Goal: Task Accomplishment & Management: Manage account settings

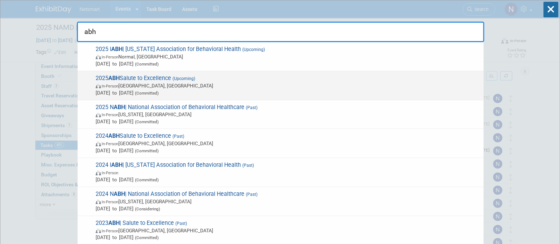
type input "abh"
click at [180, 84] on span "In-Person [GEOGRAPHIC_DATA], [GEOGRAPHIC_DATA]" at bounding box center [288, 85] width 384 height 7
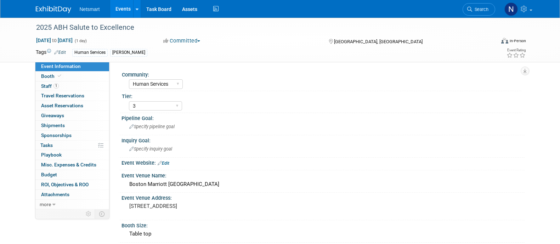
select select "Human Services"
select select "3"
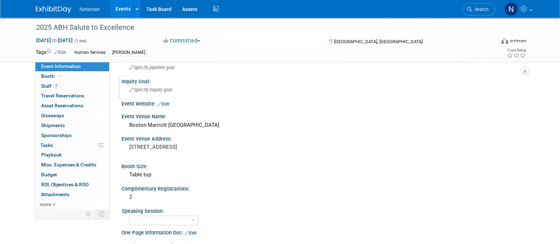
scroll to position [46, 0]
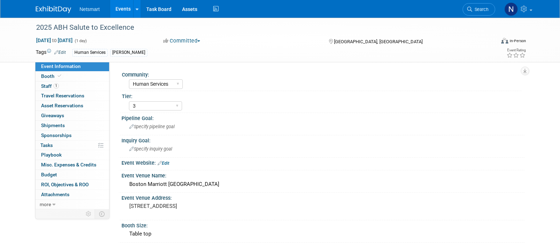
select select "Human Services"
select select "3"
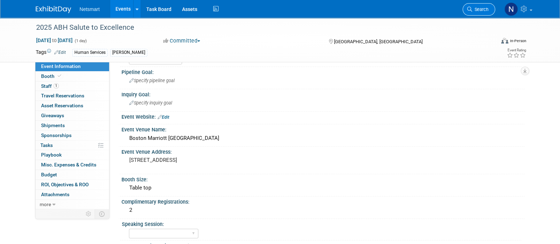
click at [482, 10] on span "Search" at bounding box center [480, 9] width 16 height 5
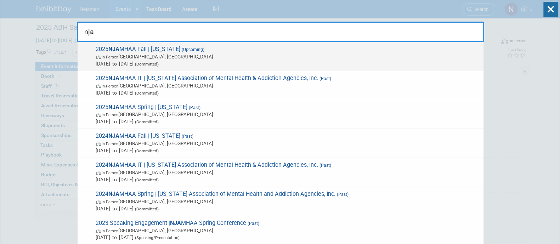
type input "nja"
click at [245, 67] on div "2025 NJA MHAA Fall | New Jersey (Upcoming) In-Person Edison, NJ Oct 21, 2025 to…" at bounding box center [281, 56] width 406 height 29
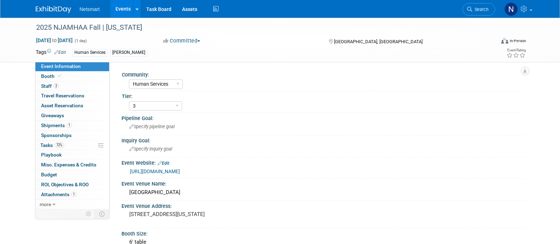
select select "Human Services"
select select "3"
select select "No"
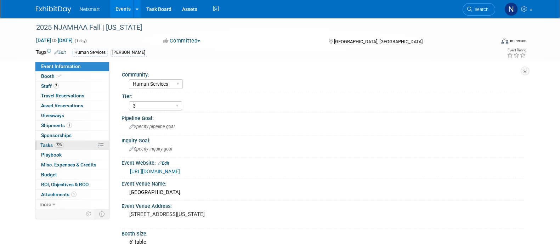
click at [74, 144] on link "72% Tasks 72%" at bounding box center [72, 146] width 74 height 10
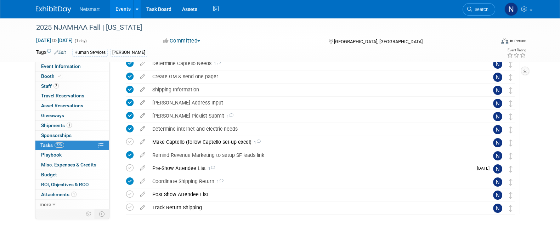
scroll to position [113, 0]
click at [185, 111] on div "[PERSON_NAME] Picklist Submit 1" at bounding box center [314, 115] width 330 height 12
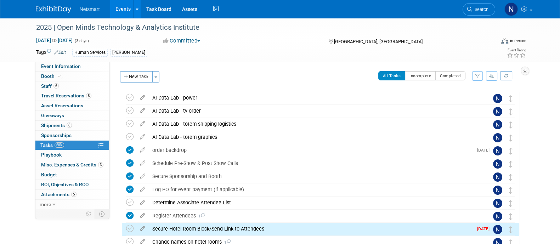
scroll to position [107, 0]
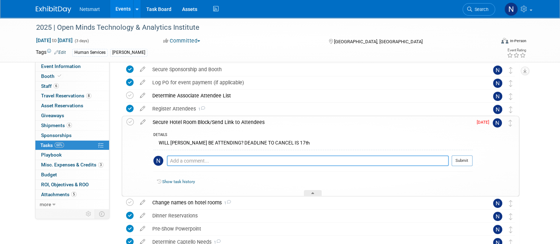
click at [247, 155] on textarea at bounding box center [308, 160] width 282 height 11
type textarea "yes, julie will be attending. Trying to find more dev"
click at [460, 158] on button "Submit" at bounding box center [462, 160] width 21 height 11
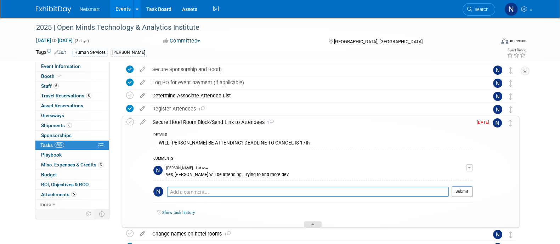
click at [316, 222] on div at bounding box center [313, 224] width 18 height 6
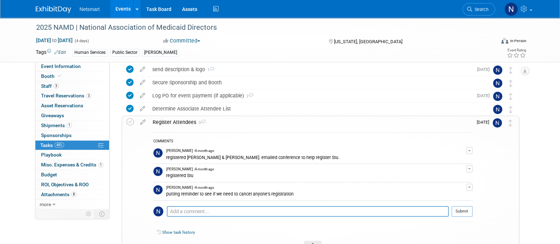
scroll to position [41, 0]
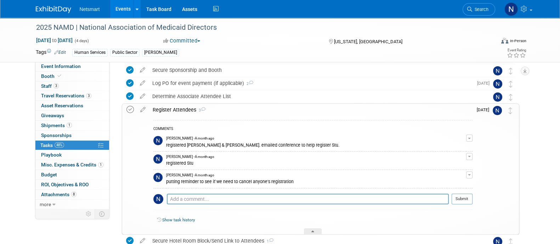
click at [130, 108] on icon at bounding box center [129, 109] width 7 height 7
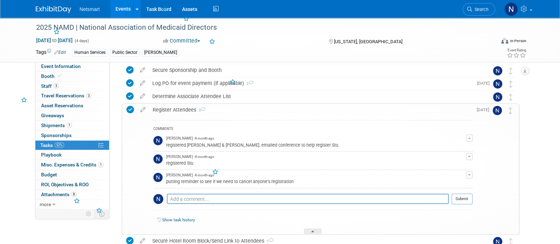
scroll to position [67, 0]
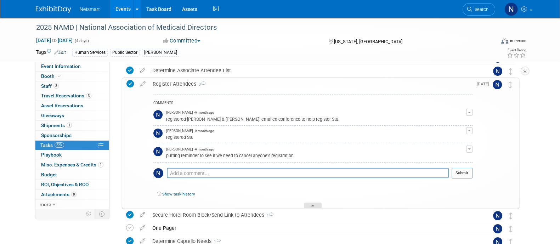
click at [316, 203] on div at bounding box center [313, 206] width 18 height 6
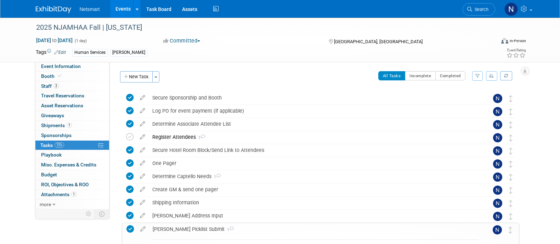
scroll to position [113, 0]
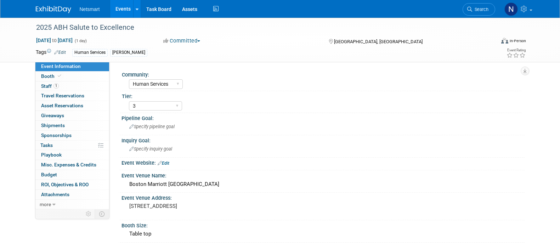
select select "Human Services"
select select "3"
click at [474, 10] on span "Search" at bounding box center [480, 9] width 16 height 5
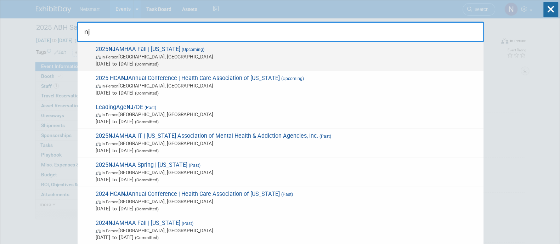
type input "nj"
click at [293, 53] on span "In-Person Edison, NJ" at bounding box center [288, 56] width 384 height 7
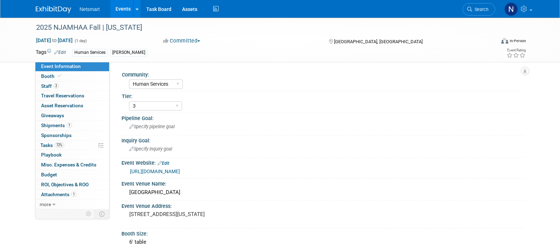
select select "Human Services"
select select "3"
select select "No"
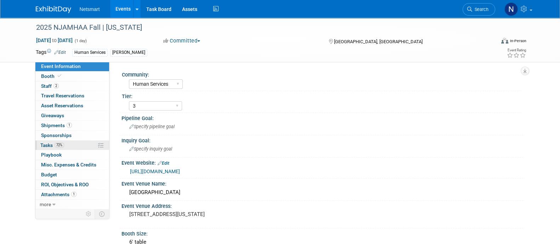
click at [66, 143] on link "72% Tasks 72%" at bounding box center [72, 146] width 74 height 10
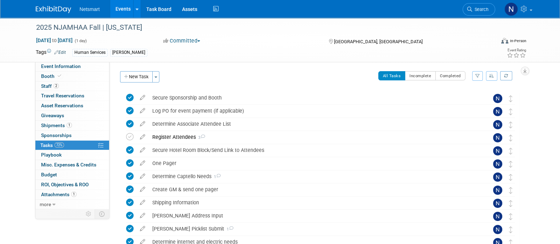
scroll to position [67, 0]
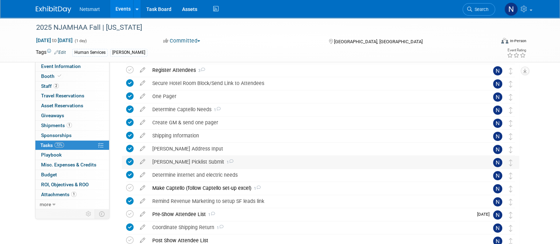
click at [183, 157] on div "[PERSON_NAME] Picklist Submit 1" at bounding box center [314, 162] width 330 height 12
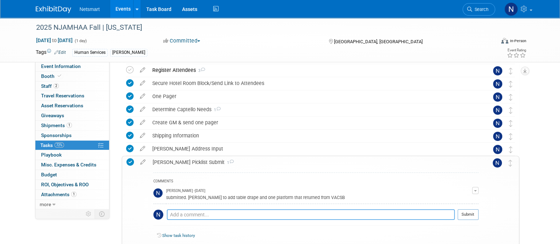
click at [195, 211] on textarea at bounding box center [311, 214] width 288 height 11
type textarea "[PERSON_NAME]"
click at [195, 215] on textarea "[PERSON_NAME]" at bounding box center [311, 215] width 288 height 10
click at [476, 8] on span "Search" at bounding box center [480, 9] width 16 height 5
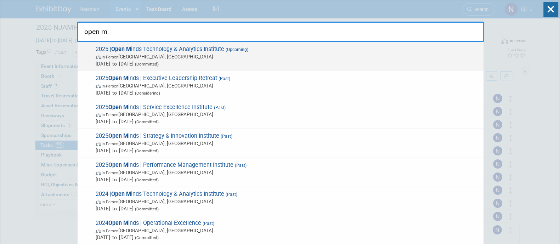
type input "open m"
click at [302, 56] on span "In-Person [GEOGRAPHIC_DATA], [GEOGRAPHIC_DATA]" at bounding box center [288, 56] width 384 height 7
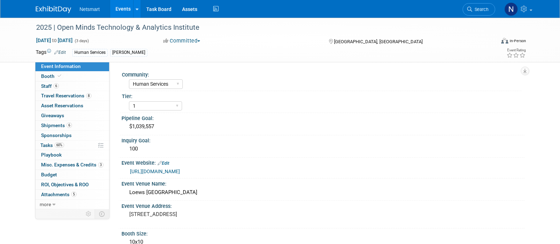
select select "Human Services"
select select "1"
select select "Yes"
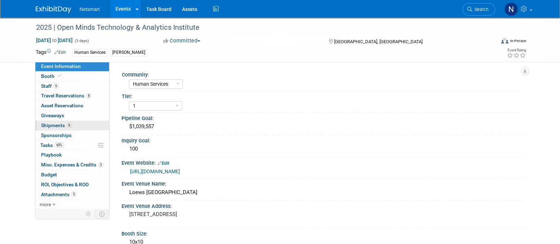
click at [67, 126] on span "6" at bounding box center [69, 125] width 5 height 5
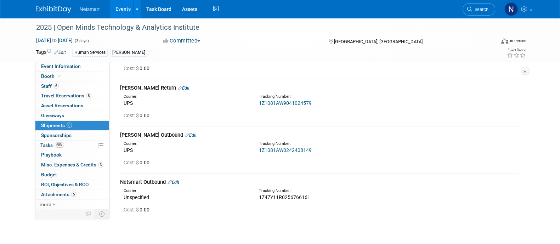
scroll to position [255, 0]
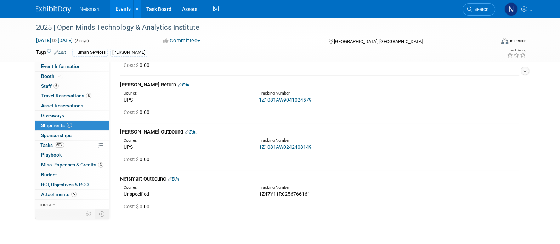
click at [185, 132] on link "Edit" at bounding box center [191, 131] width 12 height 5
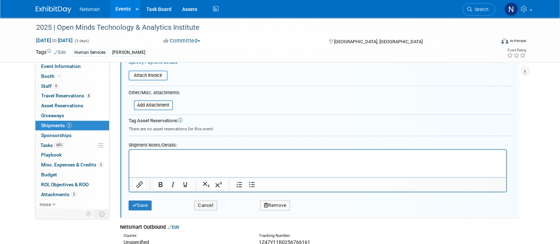
scroll to position [466, 0]
click at [183, 159] on html at bounding box center [317, 154] width 377 height 10
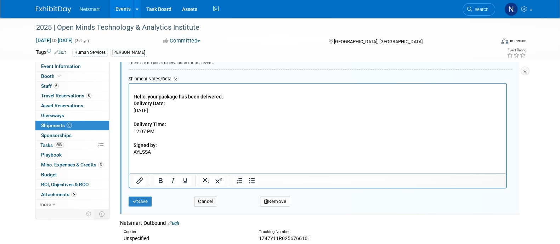
scroll to position [532, 0]
click at [143, 197] on button "Save" at bounding box center [140, 201] width 23 height 10
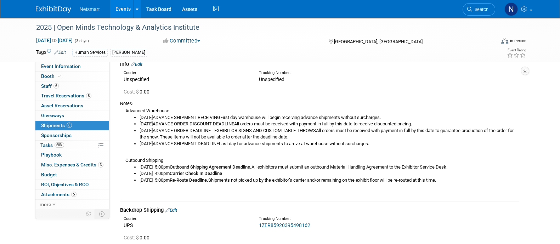
scroll to position [0, 0]
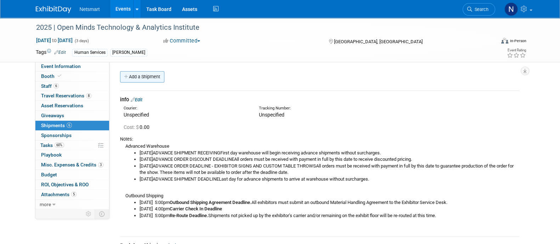
click at [144, 78] on link "Add a Shipment" at bounding box center [142, 76] width 44 height 11
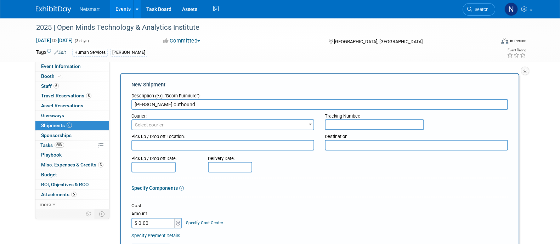
type input "Derse outbound"
click at [350, 119] on input "text" at bounding box center [374, 124] width 99 height 11
type input "v"
paste input "1Z1081AW0241233357"
type input "1Z1081AW0241233357"
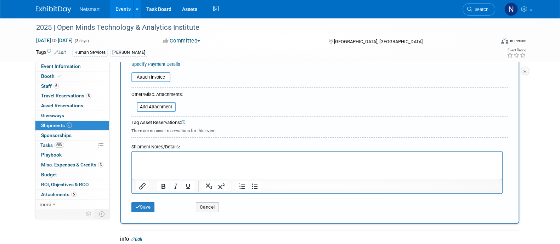
scroll to position [171, 0]
click at [226, 161] on html at bounding box center [317, 157] width 370 height 10
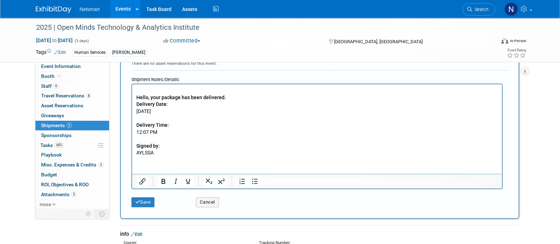
scroll to position [239, 0]
click at [140, 198] on button "Save" at bounding box center [142, 202] width 23 height 10
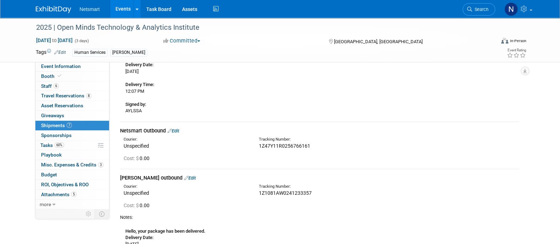
scroll to position [390, 0]
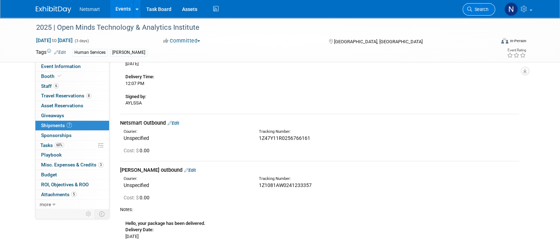
click at [475, 8] on span "Search" at bounding box center [480, 9] width 16 height 5
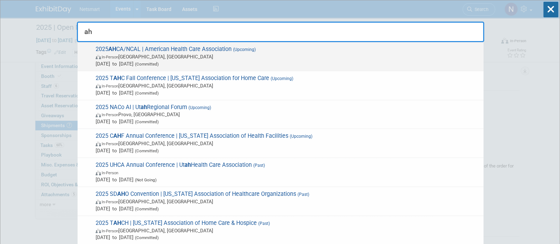
type input "ah"
click at [242, 50] on span "(Upcoming)" at bounding box center [244, 49] width 24 height 5
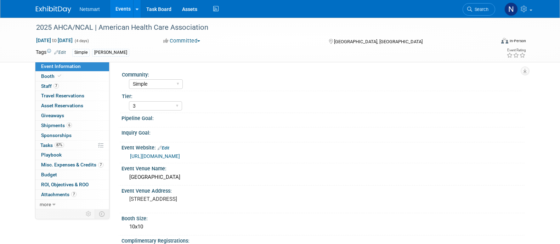
select select "Simple"
select select "3"
select select "No"
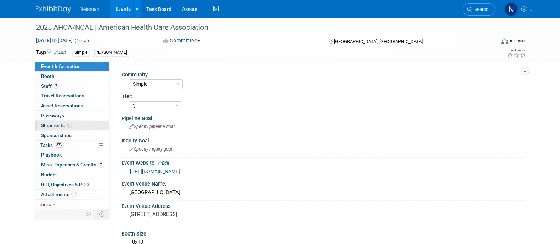
click at [87, 125] on link "6 Shipments 6" at bounding box center [72, 126] width 74 height 10
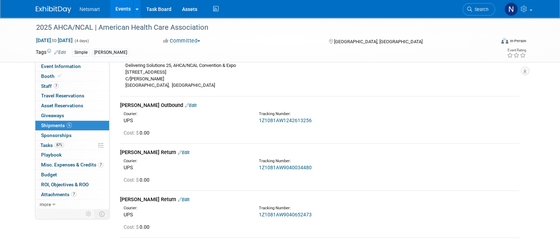
scroll to position [108, 0]
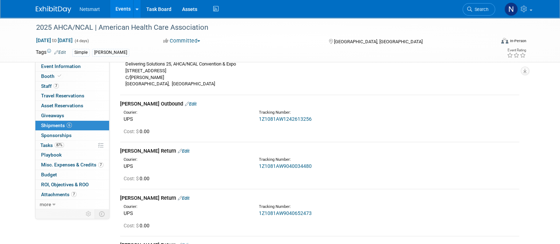
click at [185, 103] on link "Edit" at bounding box center [191, 103] width 12 height 5
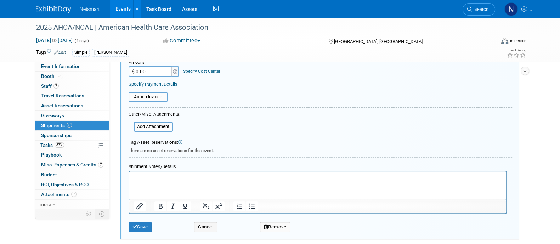
scroll to position [269, 0]
click at [184, 178] on p "Rich Text Area. Press ALT-0 for help." at bounding box center [317, 177] width 369 height 7
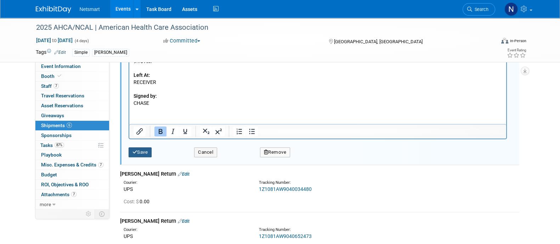
click at [145, 147] on button "Save" at bounding box center [140, 152] width 23 height 10
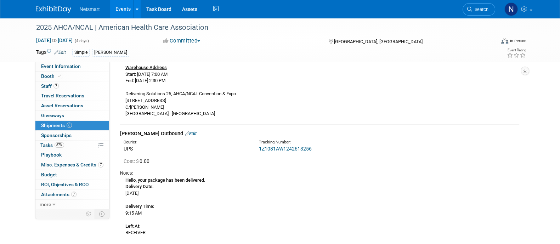
scroll to position [166, 0]
